Goal: Communication & Community: Share content

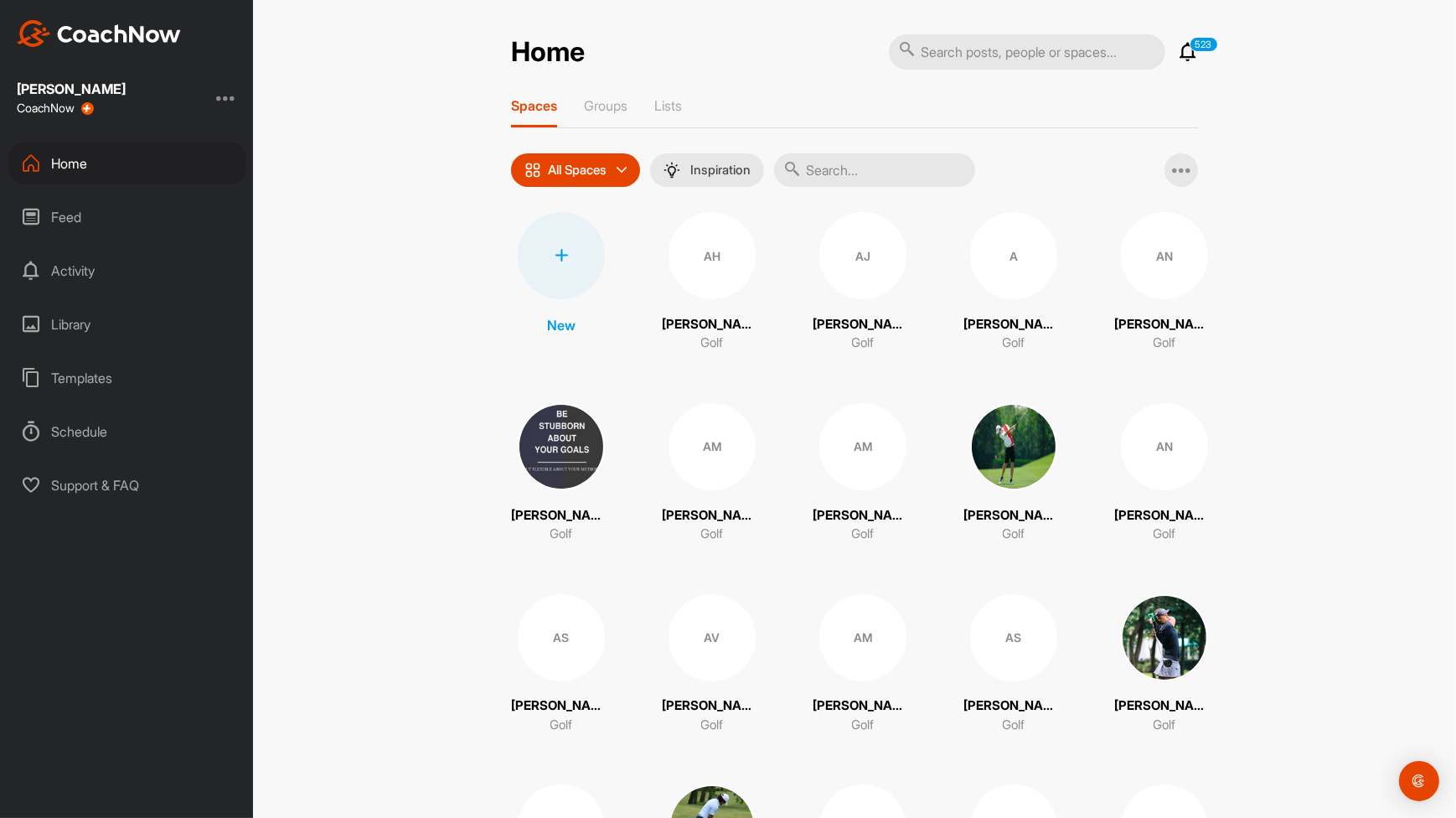
click at [822, 168] on input "text" at bounding box center [874, 170] width 201 height 34
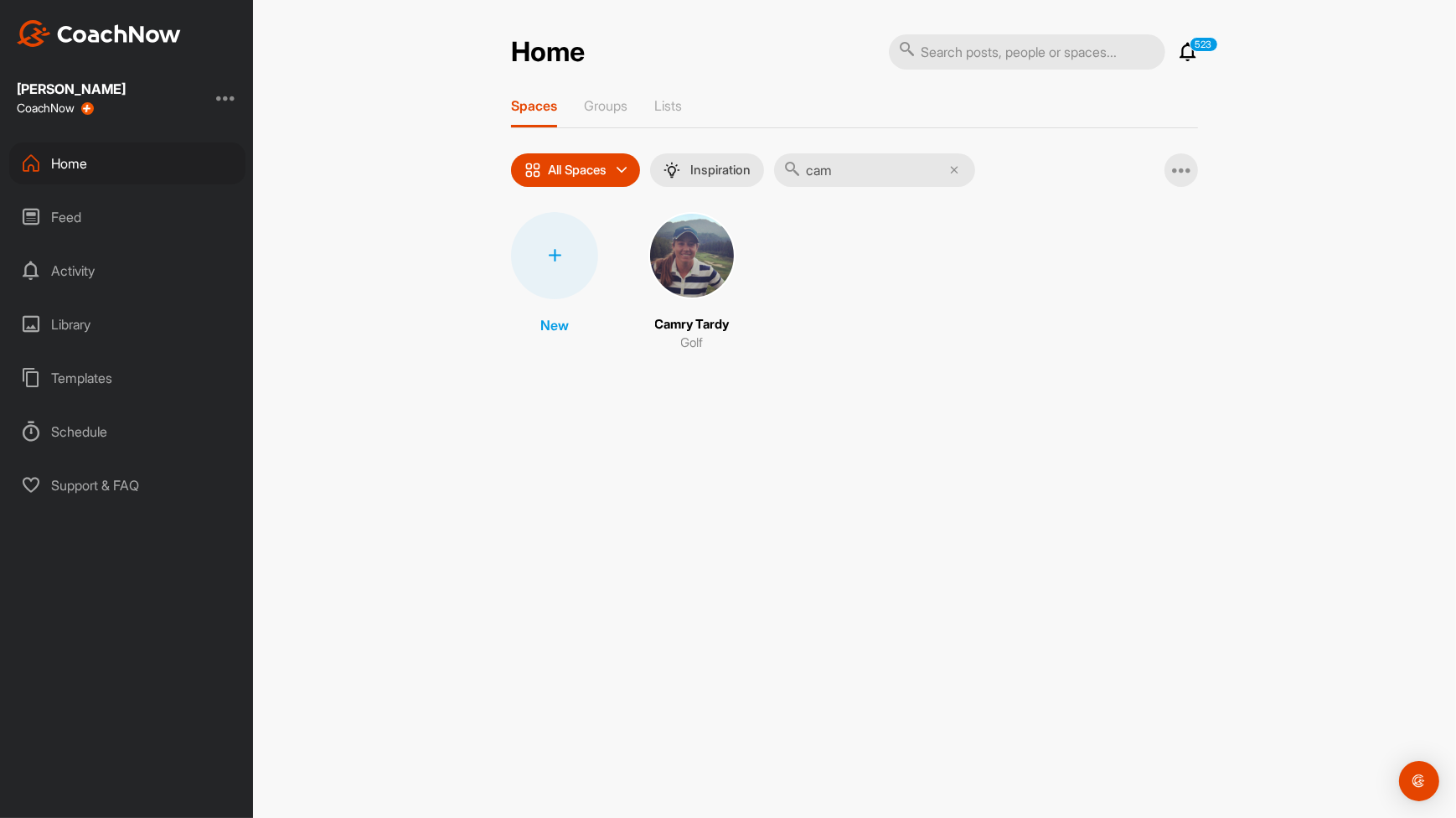
type input "cam"
click at [675, 262] on img at bounding box center [692, 256] width 87 height 88
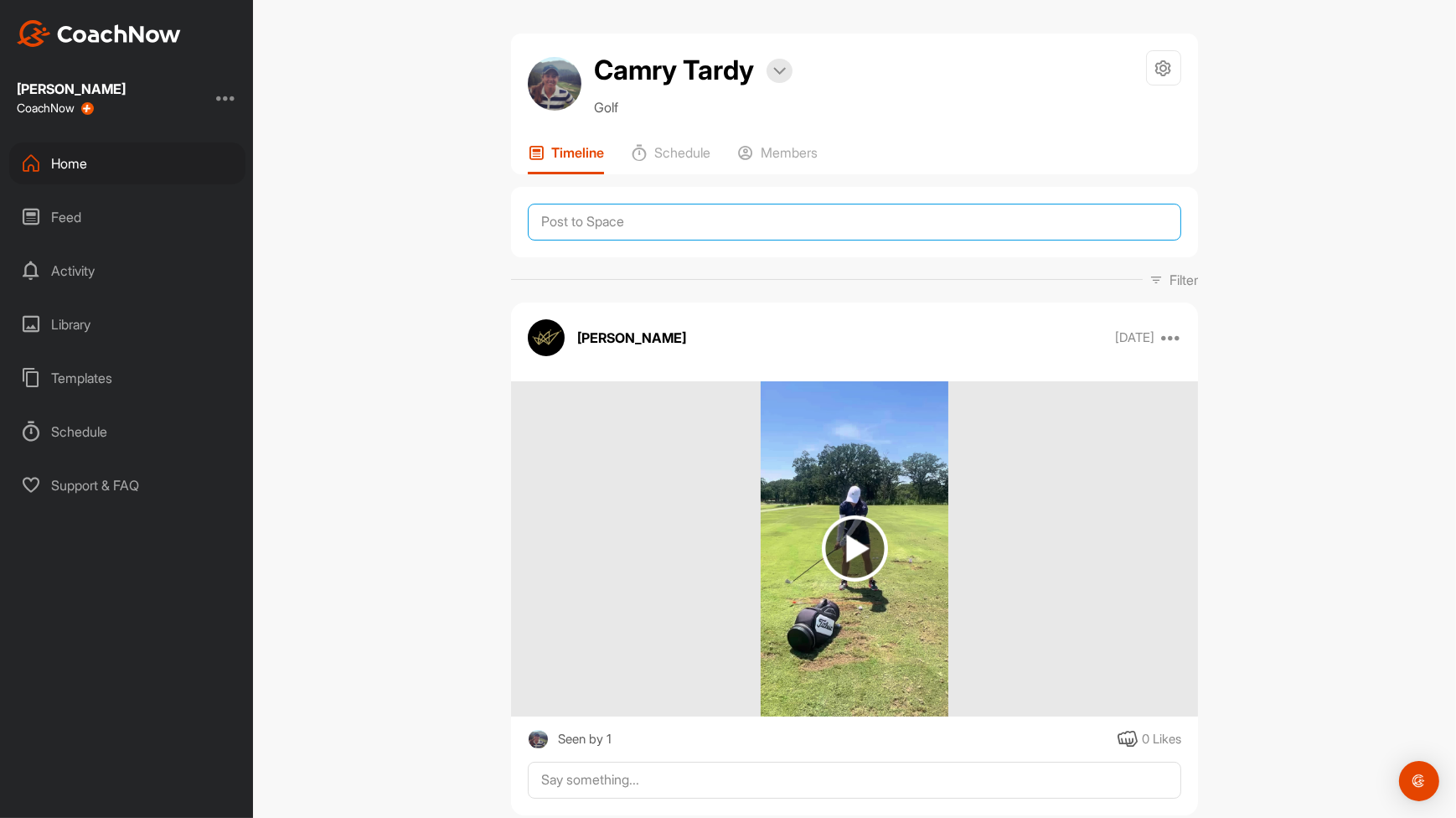
click at [788, 237] on textarea at bounding box center [854, 222] width 654 height 37
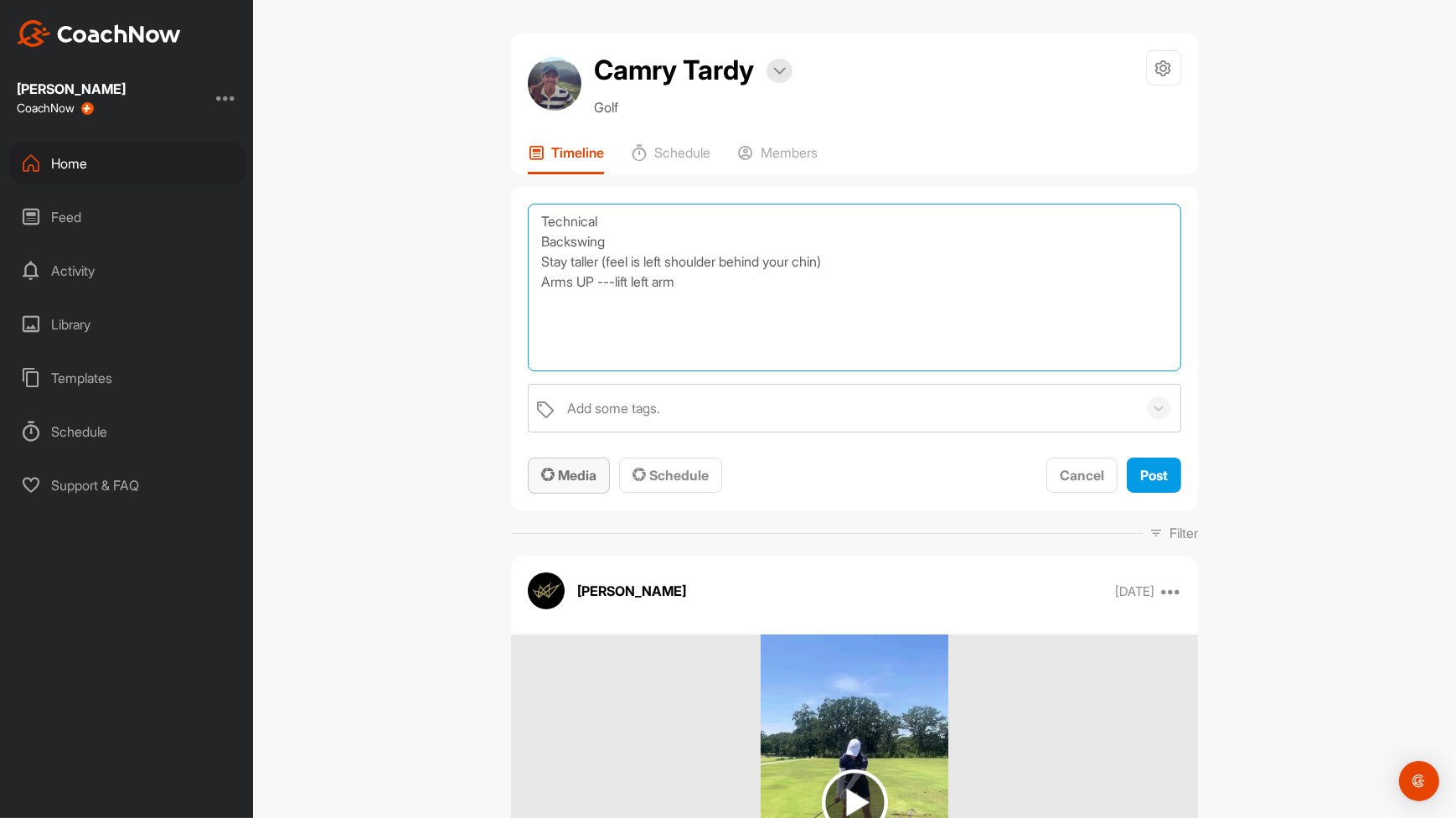
type textarea "Technical Backswing Stay taller (feel is left shoulder behind your chin) Arms U…"
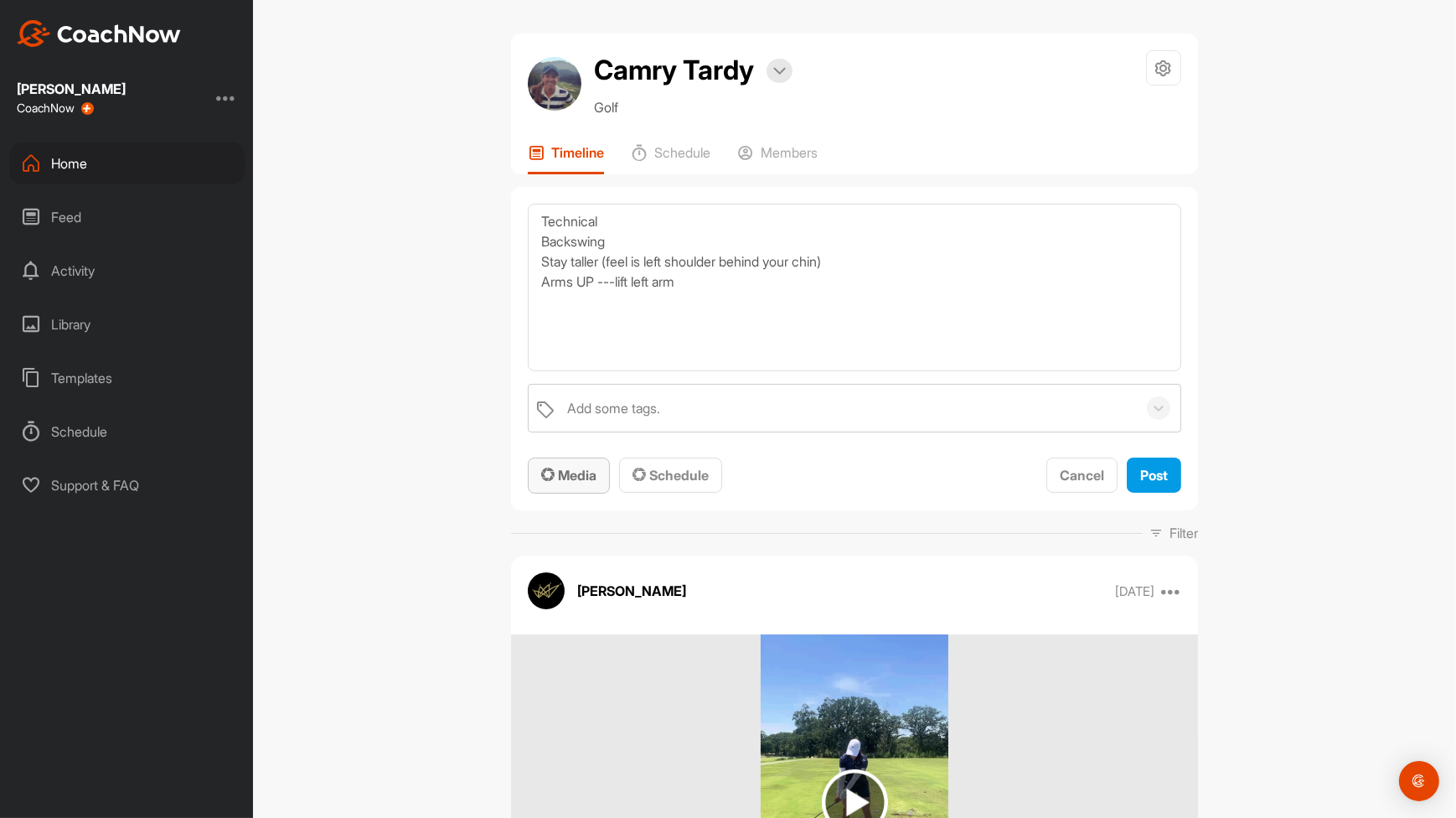
click at [585, 475] on span "Media" at bounding box center [569, 475] width 56 height 17
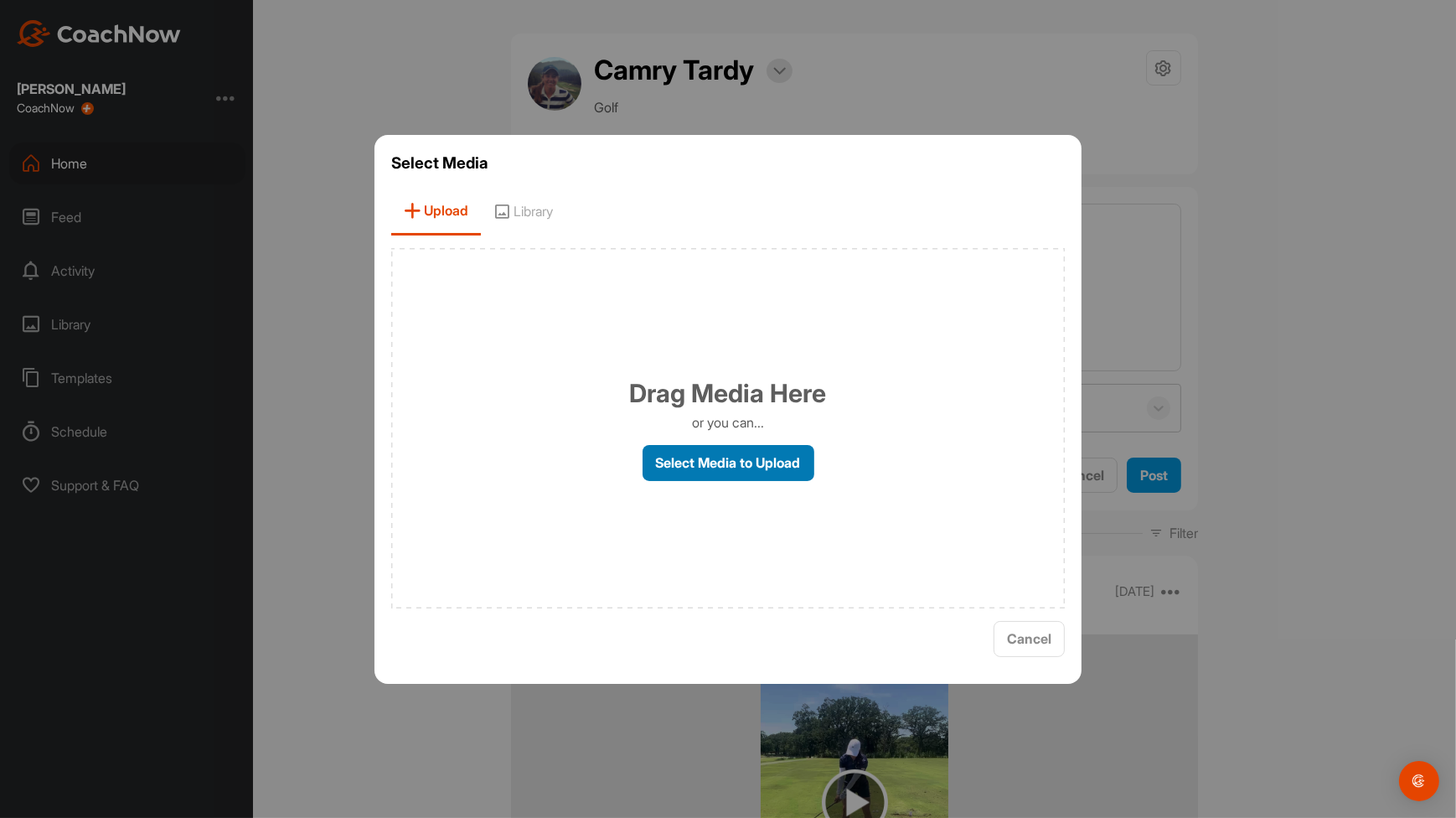
click at [690, 473] on label "Select Media to Upload" at bounding box center [728, 463] width 172 height 36
click at [0, 0] on input "Select Media to Upload" at bounding box center [0, 0] width 0 height 0
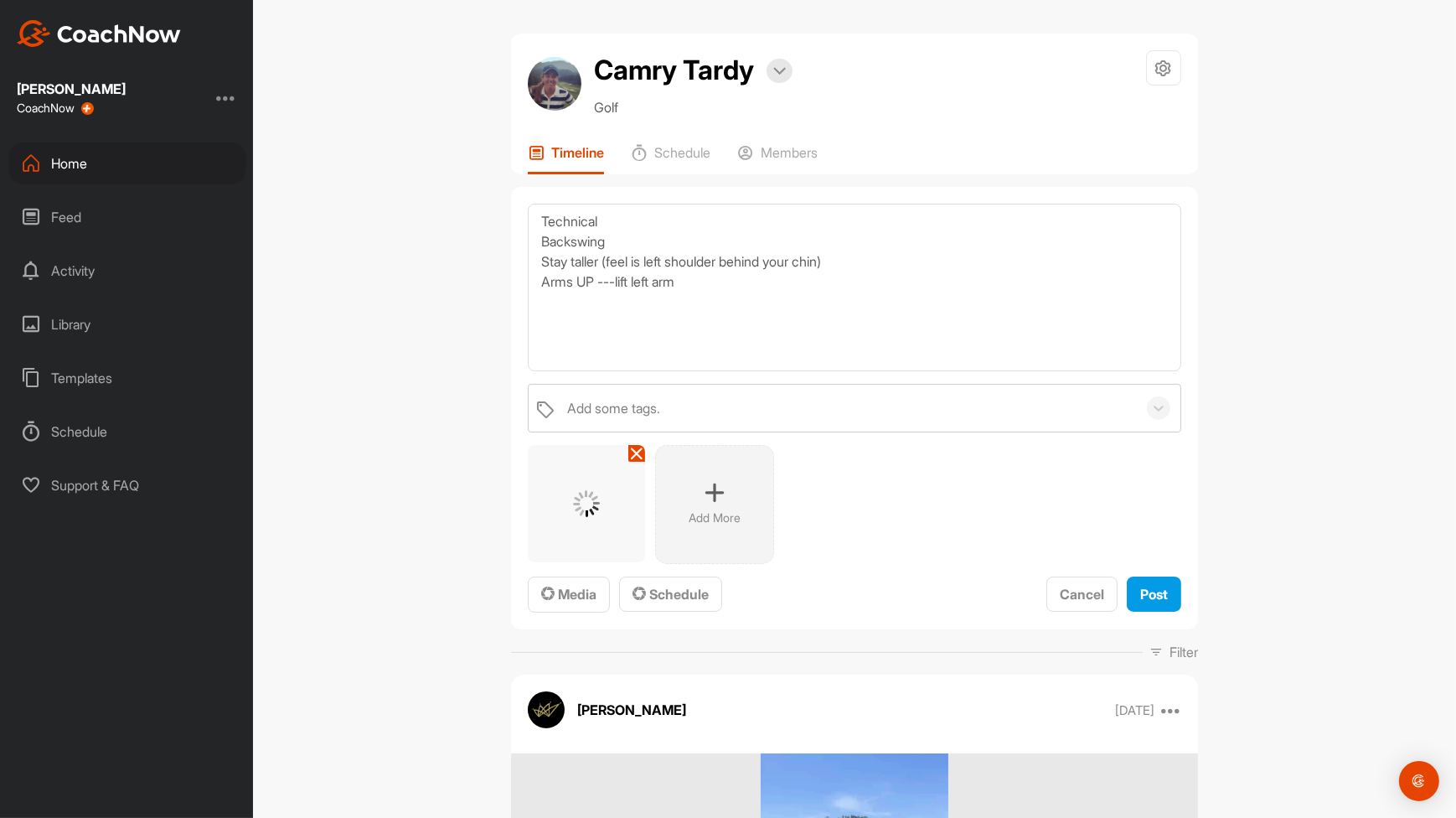
click at [728, 526] on div "Add More" at bounding box center [714, 504] width 119 height 119
click at [863, 498] on div "Add More" at bounding box center [841, 504] width 119 height 119
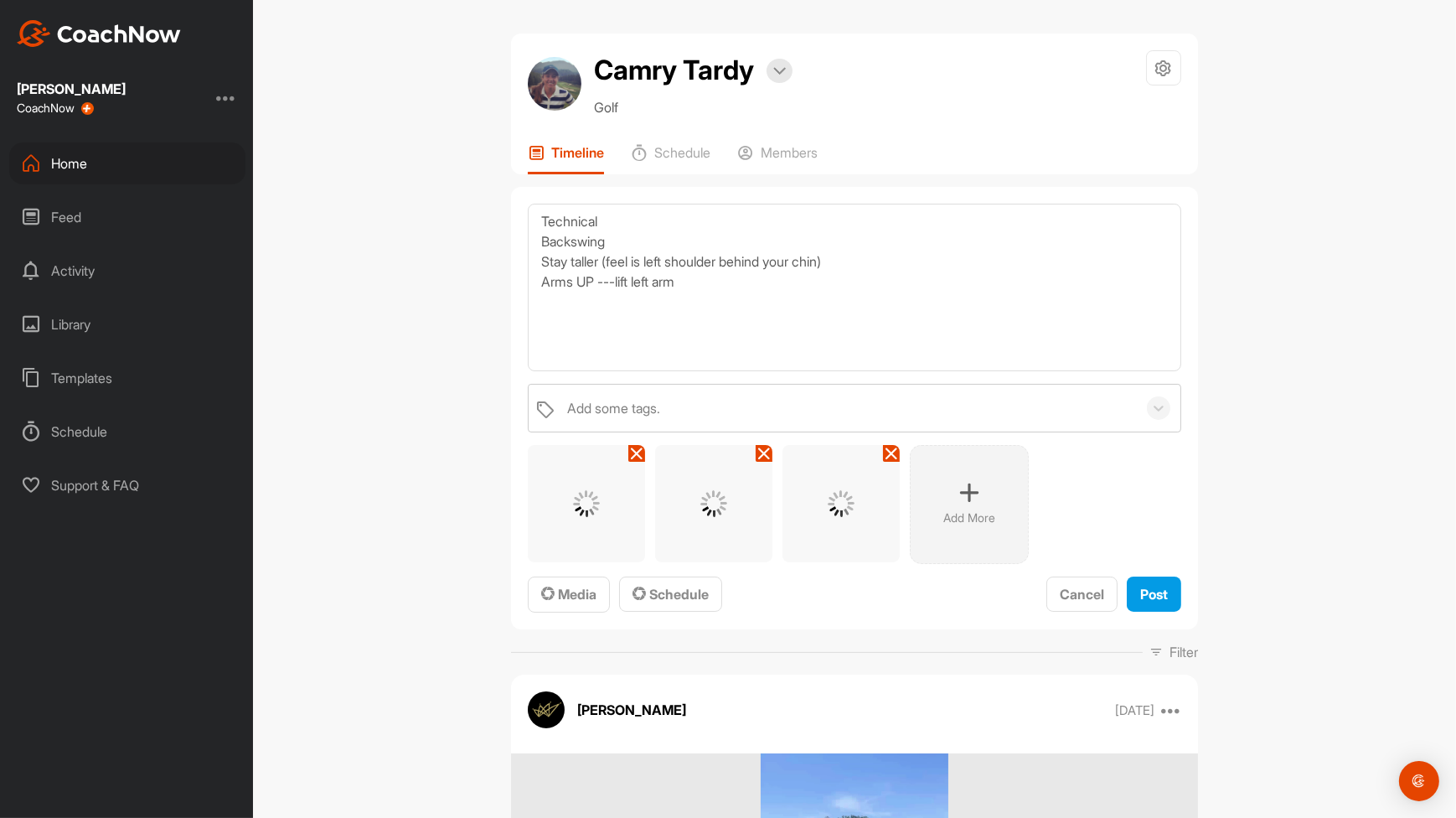
click at [966, 515] on p "Add More" at bounding box center [970, 518] width 52 height 17
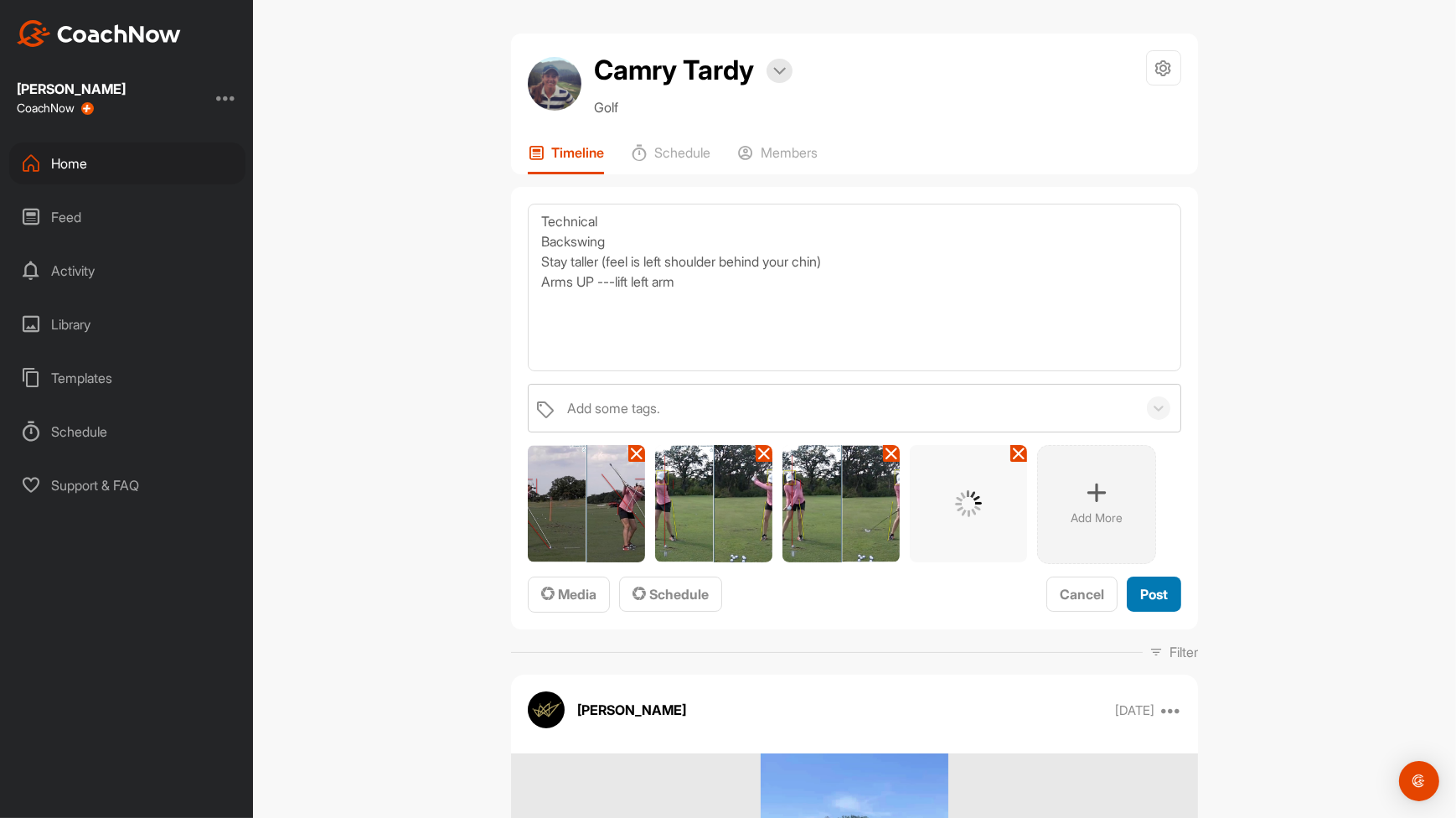
click at [1162, 600] on button "Post" at bounding box center [1154, 594] width 55 height 36
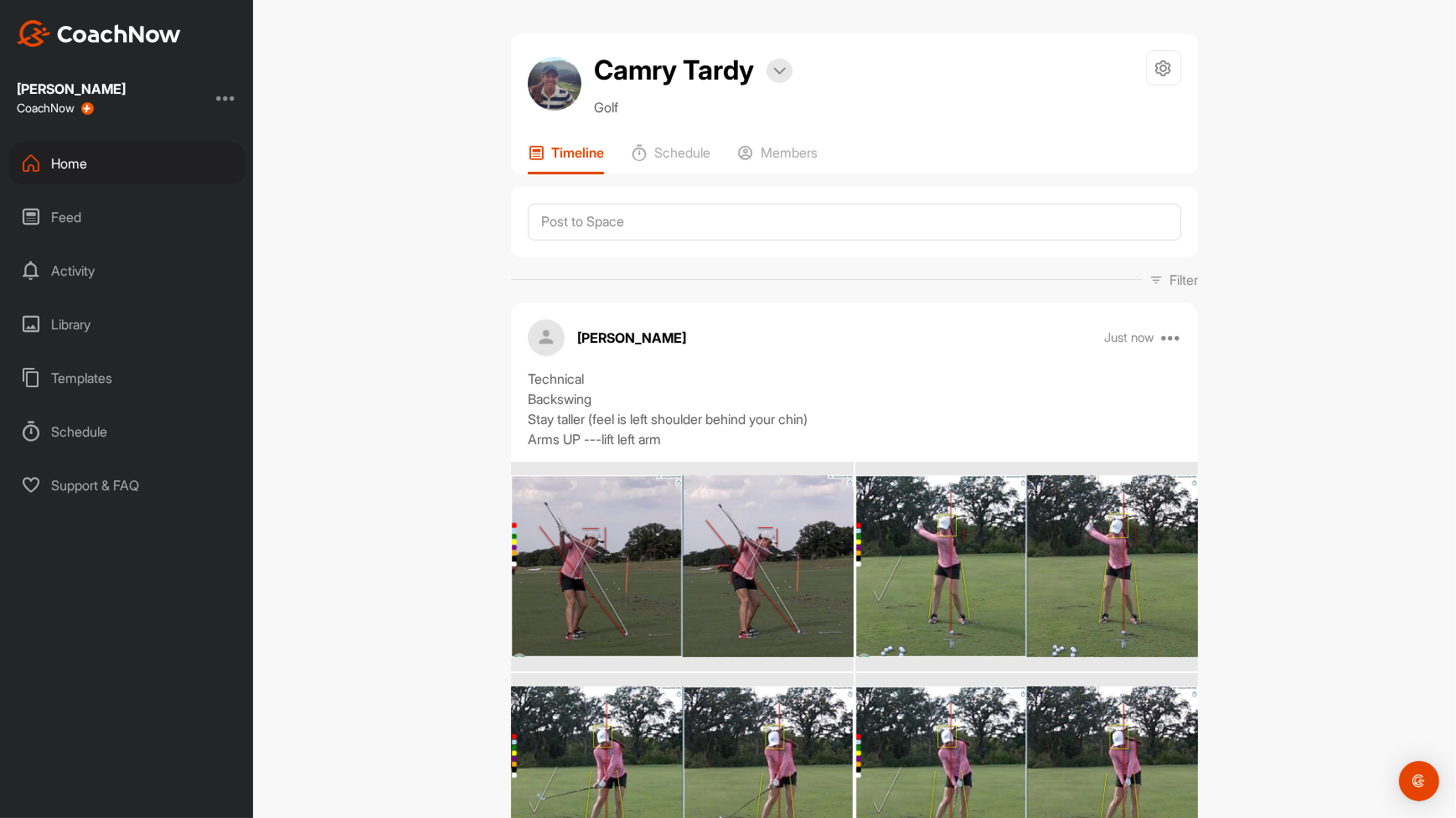
click at [1162, 600] on img at bounding box center [1026, 566] width 342 height 181
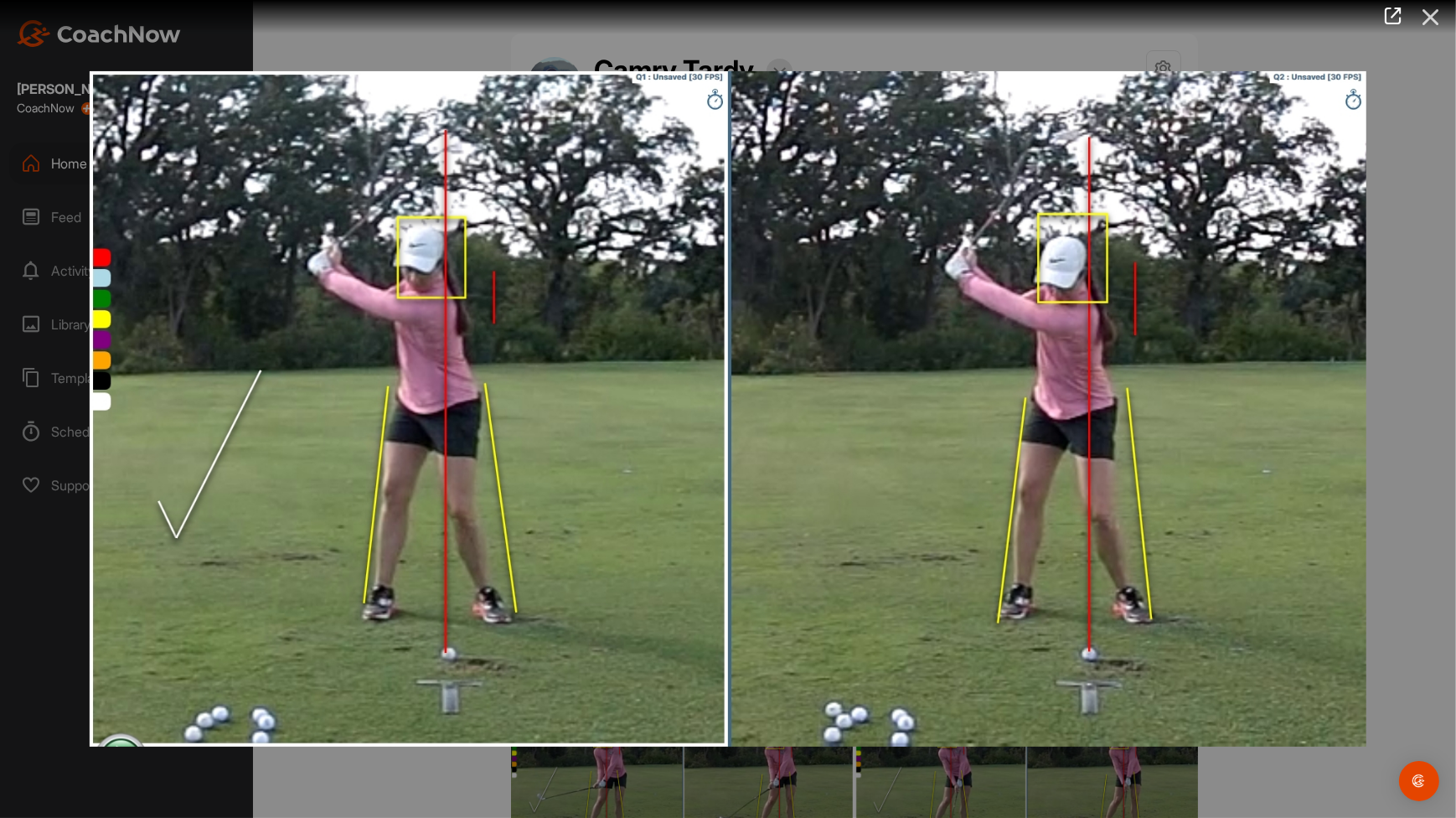
click at [1427, 15] on icon at bounding box center [1431, 17] width 39 height 31
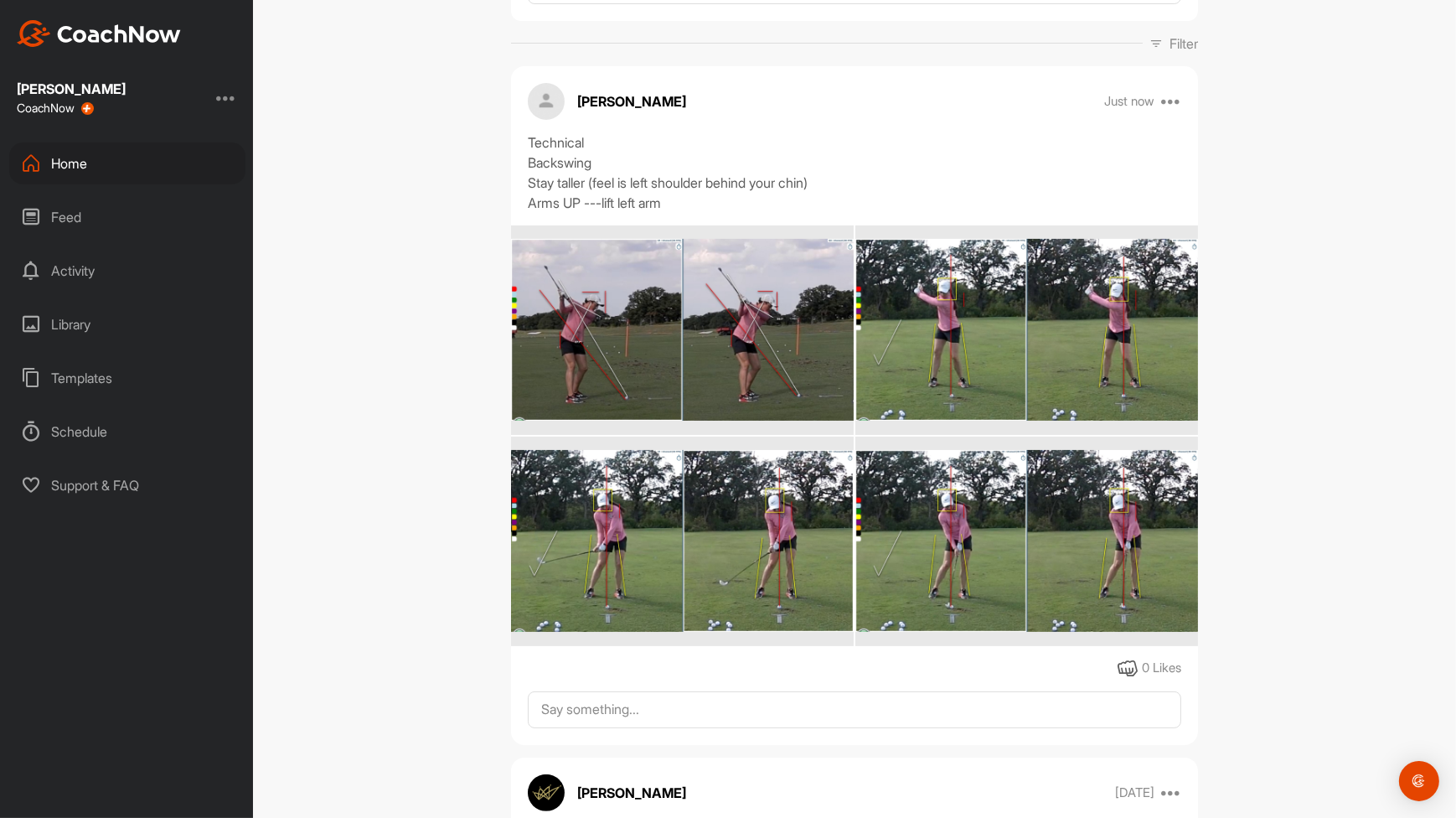
scroll to position [238, 0]
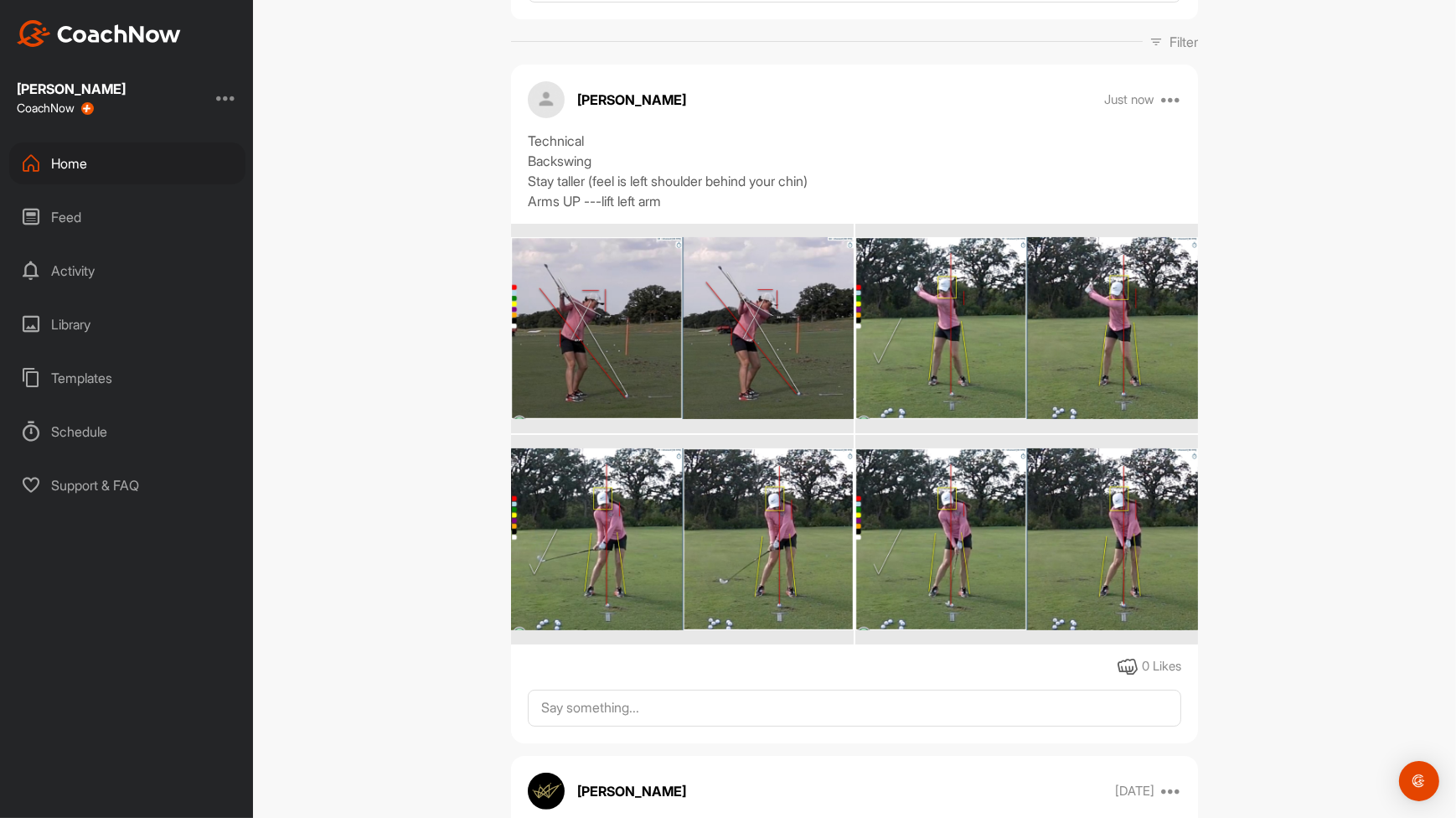
drag, startPoint x: 1427, startPoint y: 15, endPoint x: 613, endPoint y: 383, distance: 893.3
click at [613, 383] on img at bounding box center [682, 327] width 342 height 181
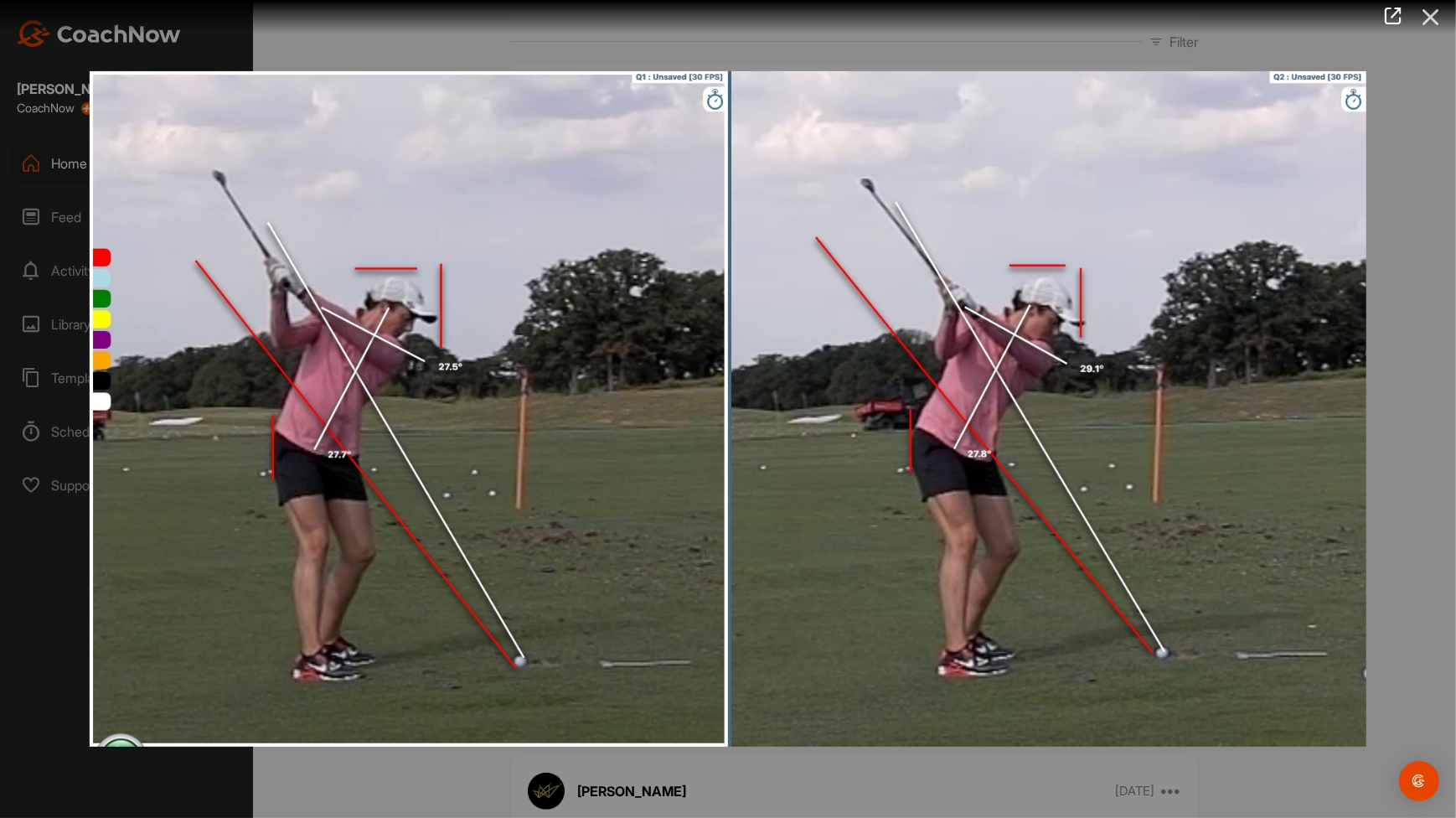
click at [1440, 19] on icon at bounding box center [1431, 17] width 39 height 31
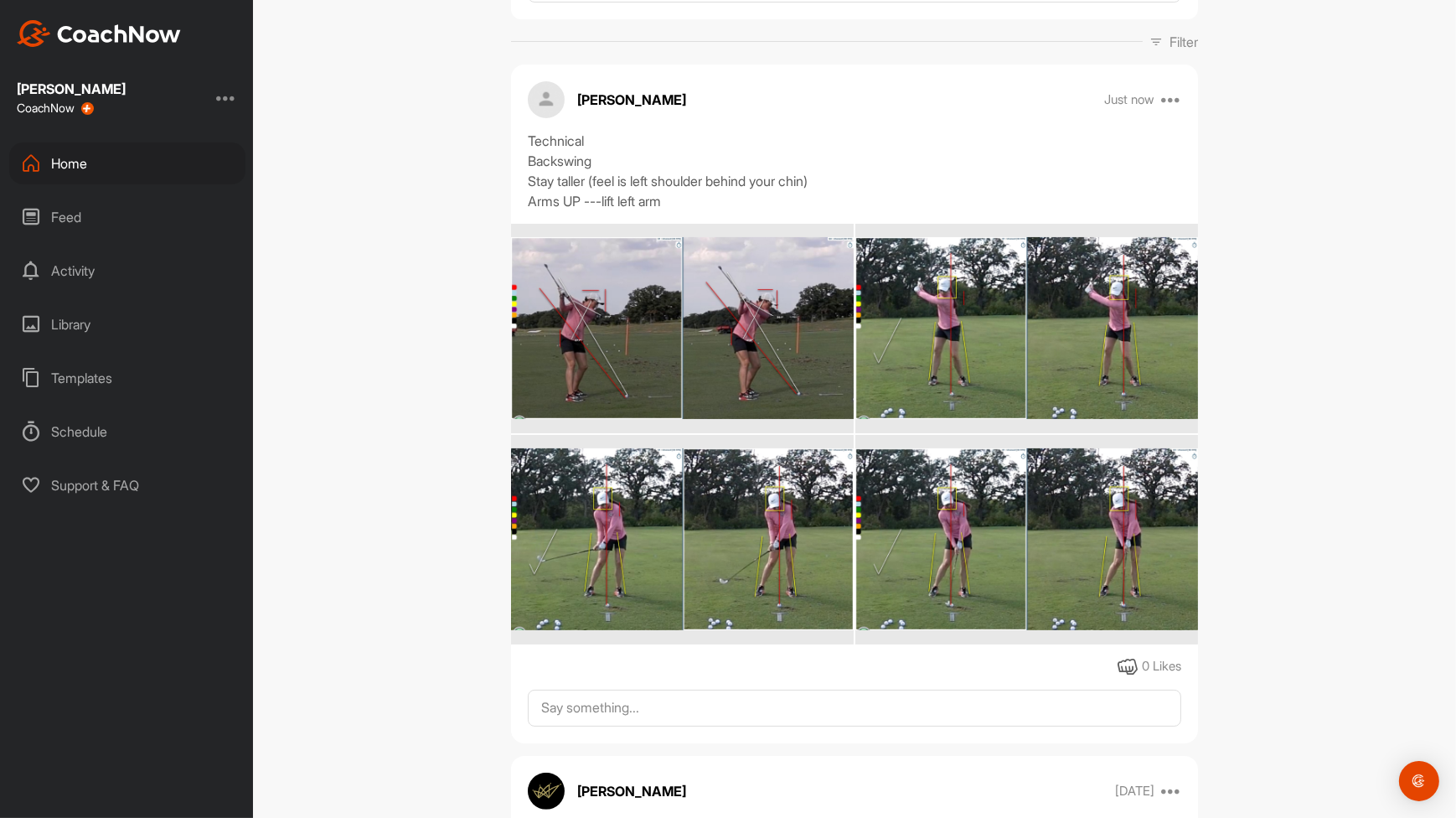
click at [954, 334] on img at bounding box center [1026, 327] width 342 height 181
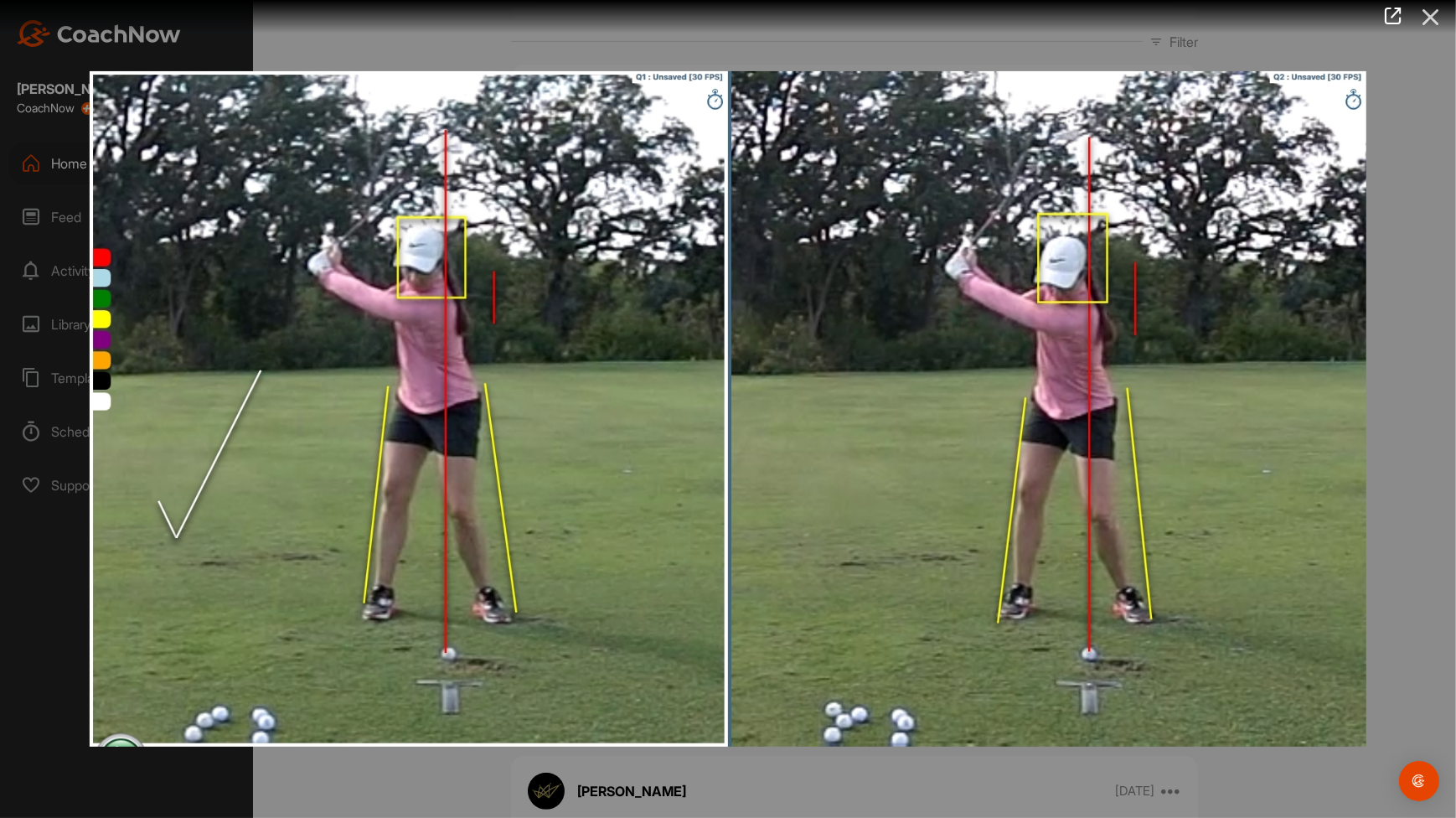
click at [1433, 13] on icon at bounding box center [1431, 17] width 39 height 31
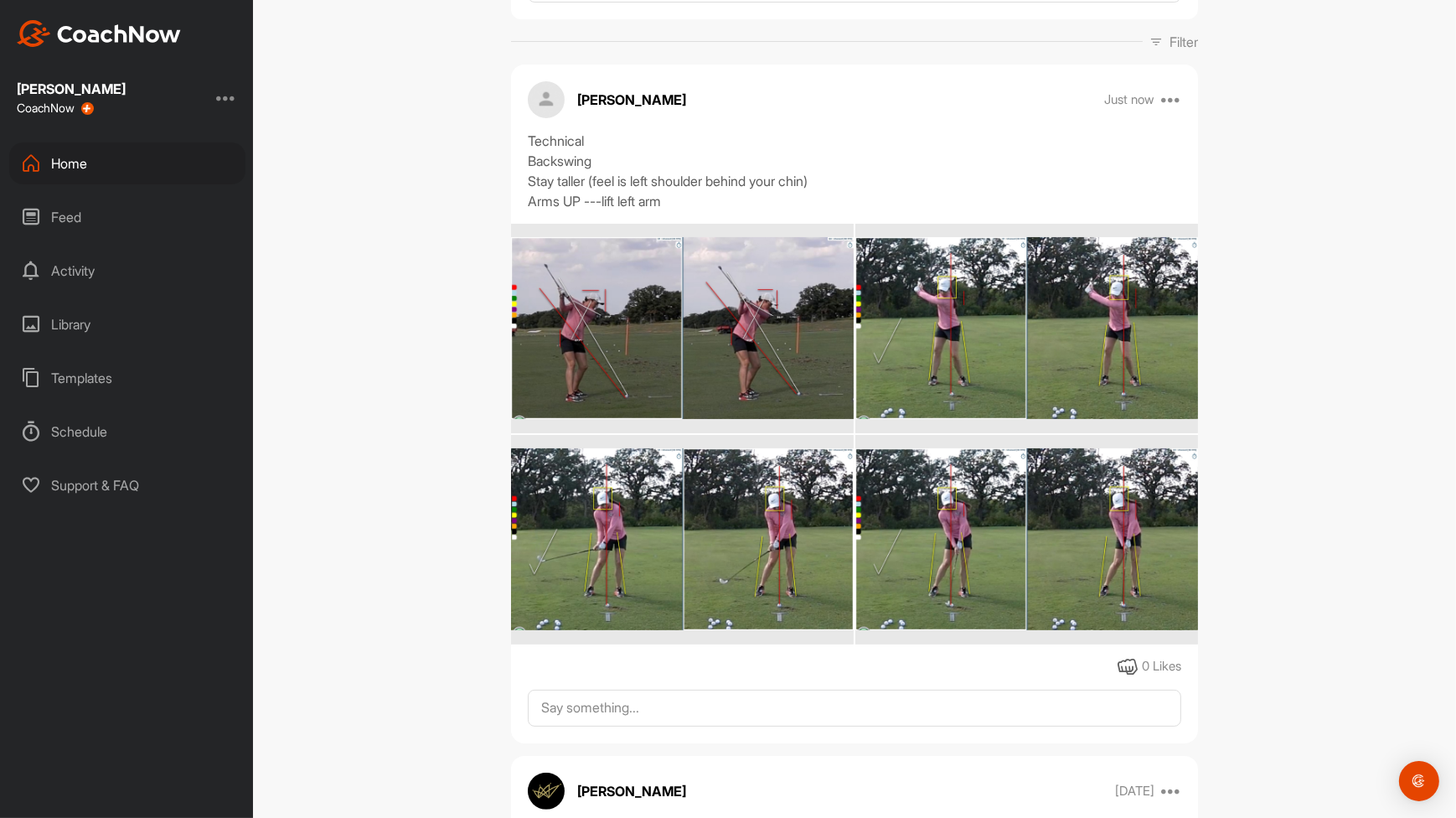
click at [712, 512] on img at bounding box center [682, 539] width 342 height 181
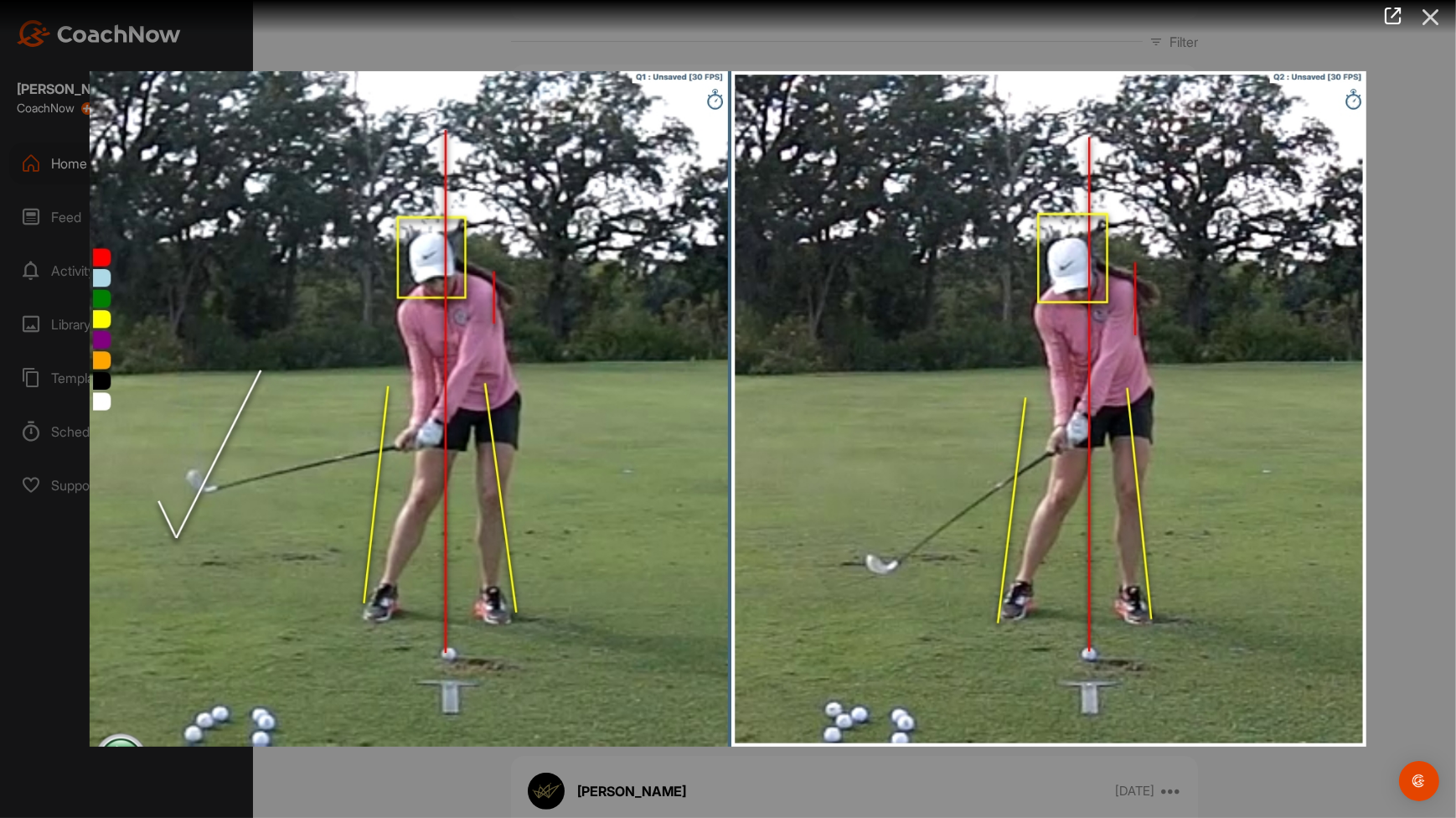
click at [1440, 19] on icon at bounding box center [1431, 17] width 39 height 31
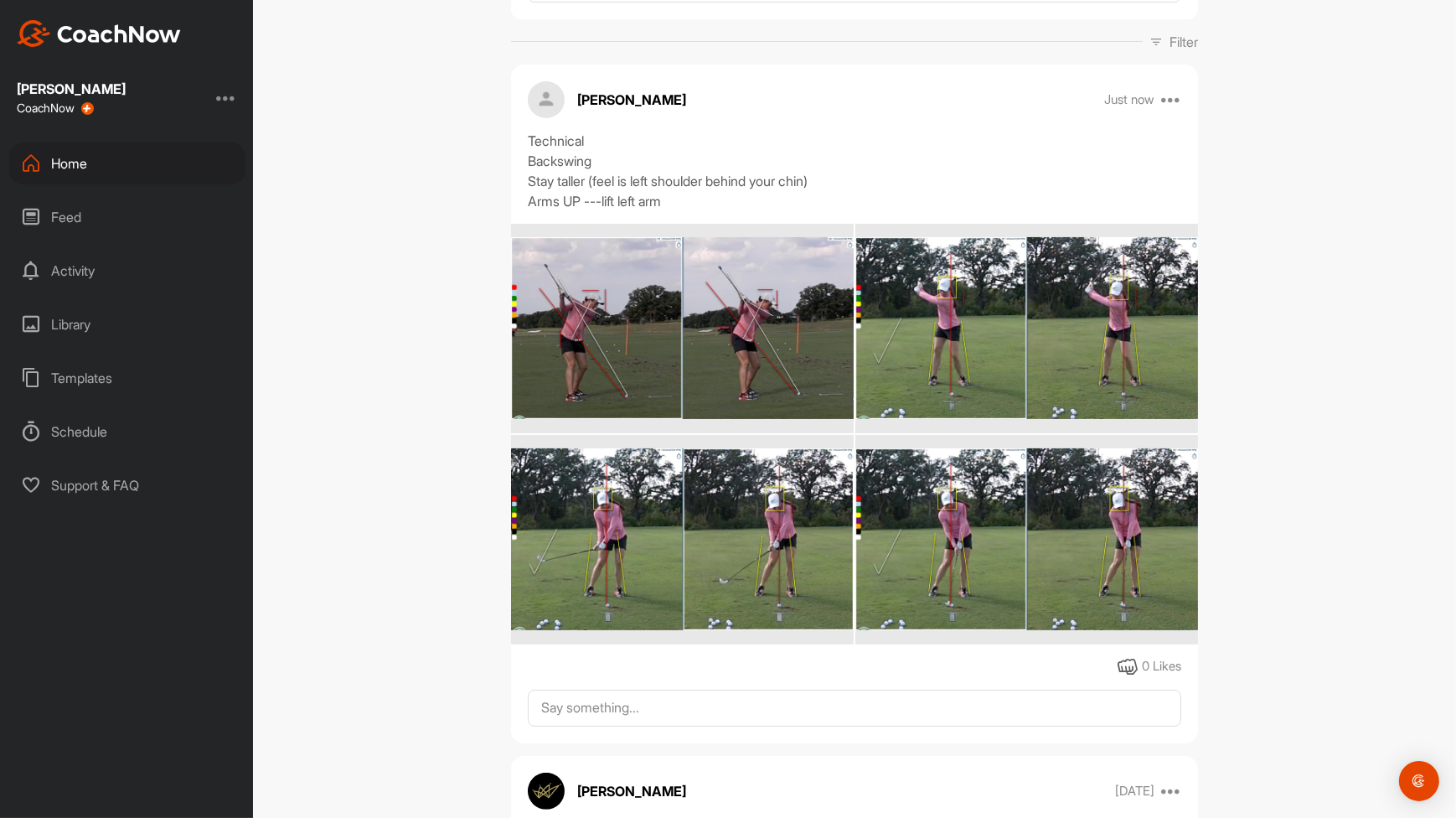
click at [1036, 500] on img at bounding box center [1026, 539] width 342 height 181
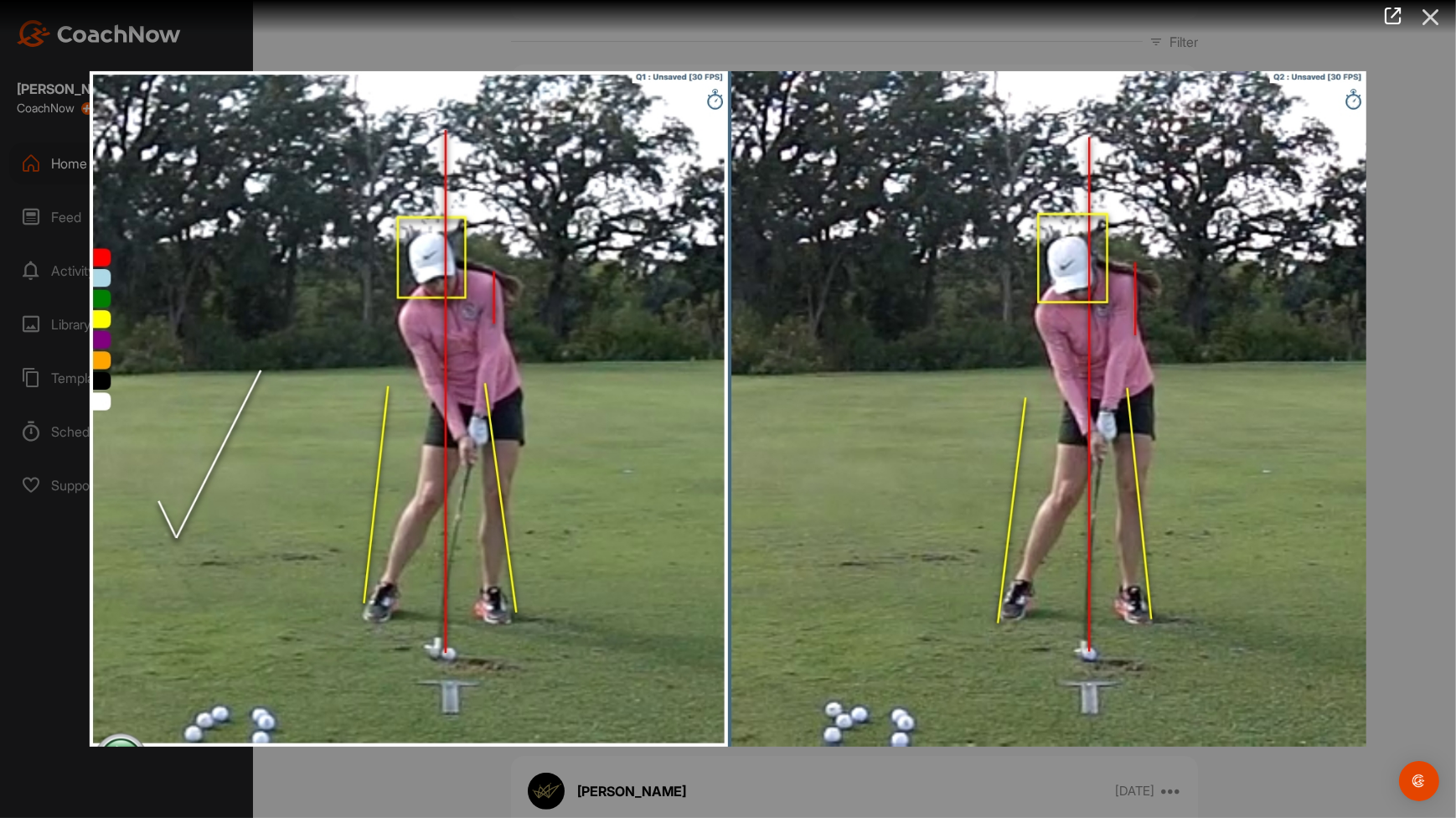
click at [1434, 25] on icon at bounding box center [1431, 17] width 39 height 31
